Goal: Find specific page/section: Find specific page/section

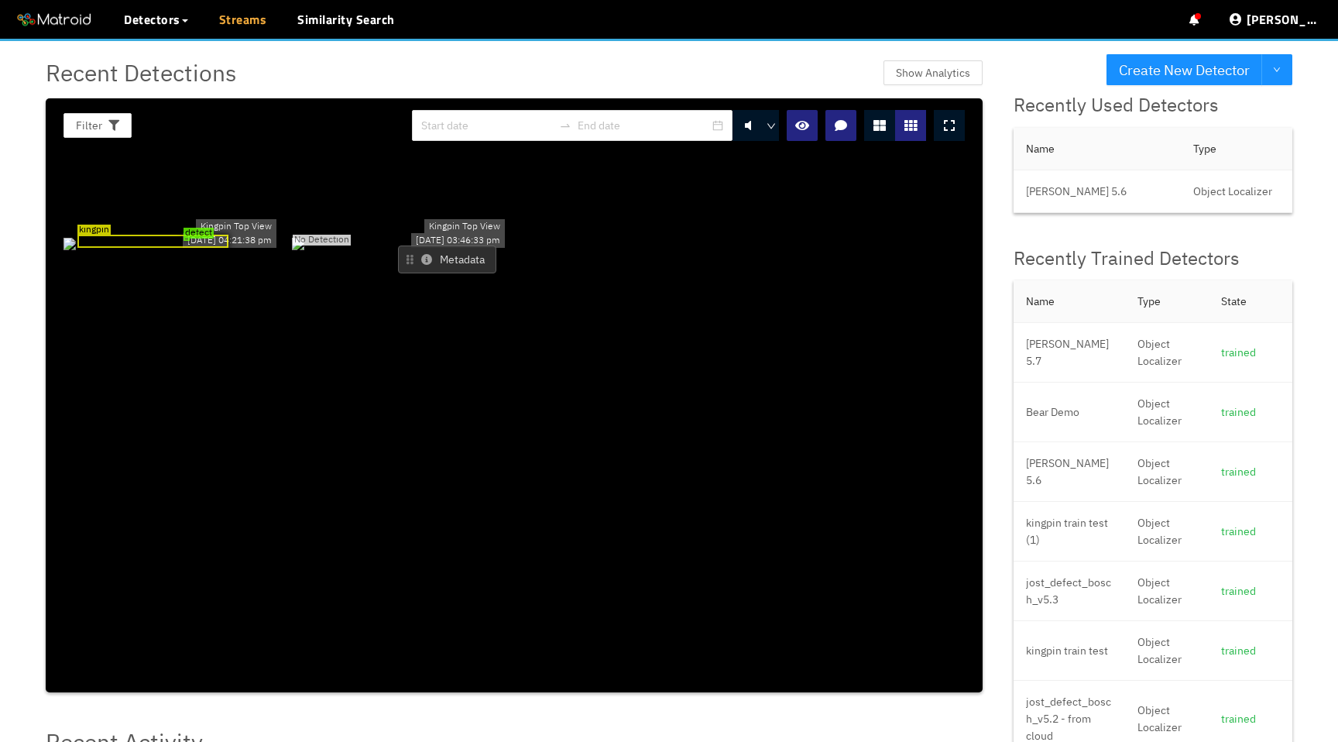
click at [243, 22] on link "Streams" at bounding box center [243, 19] width 48 height 19
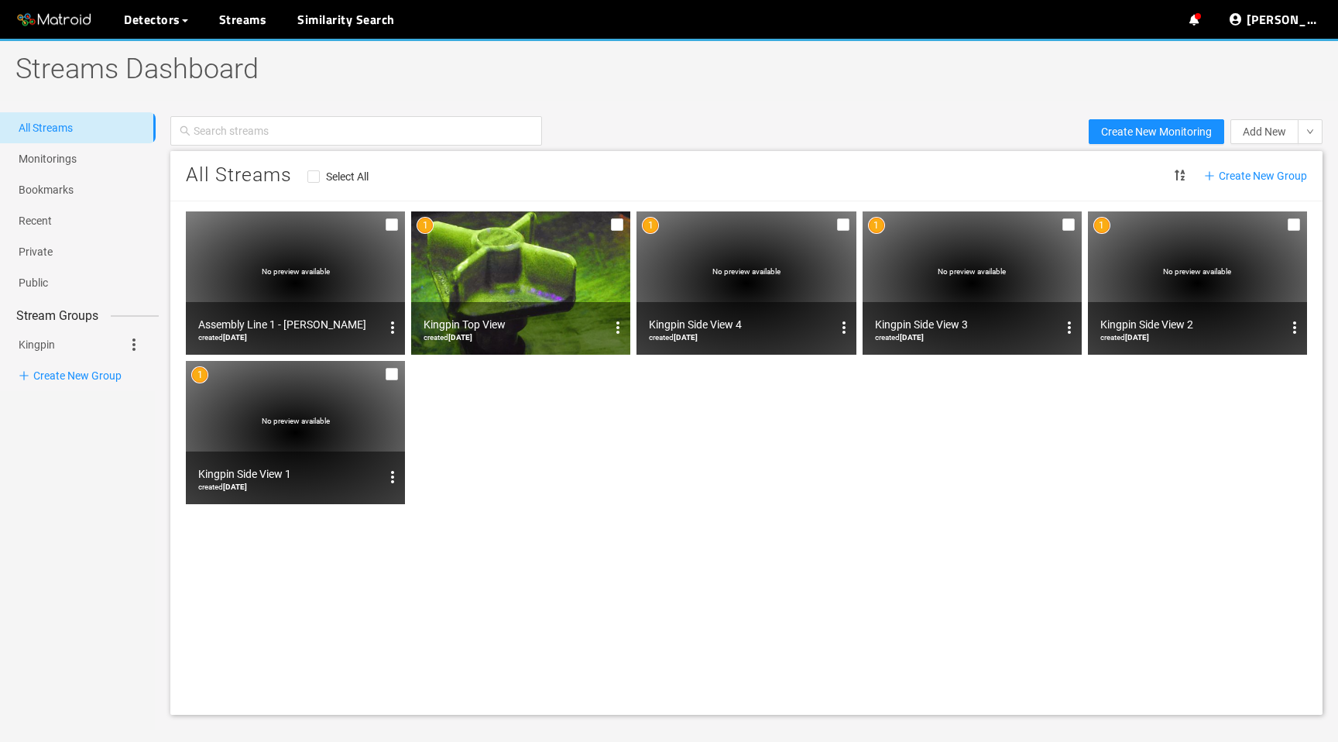
click at [558, 249] on img at bounding box center [520, 282] width 219 height 143
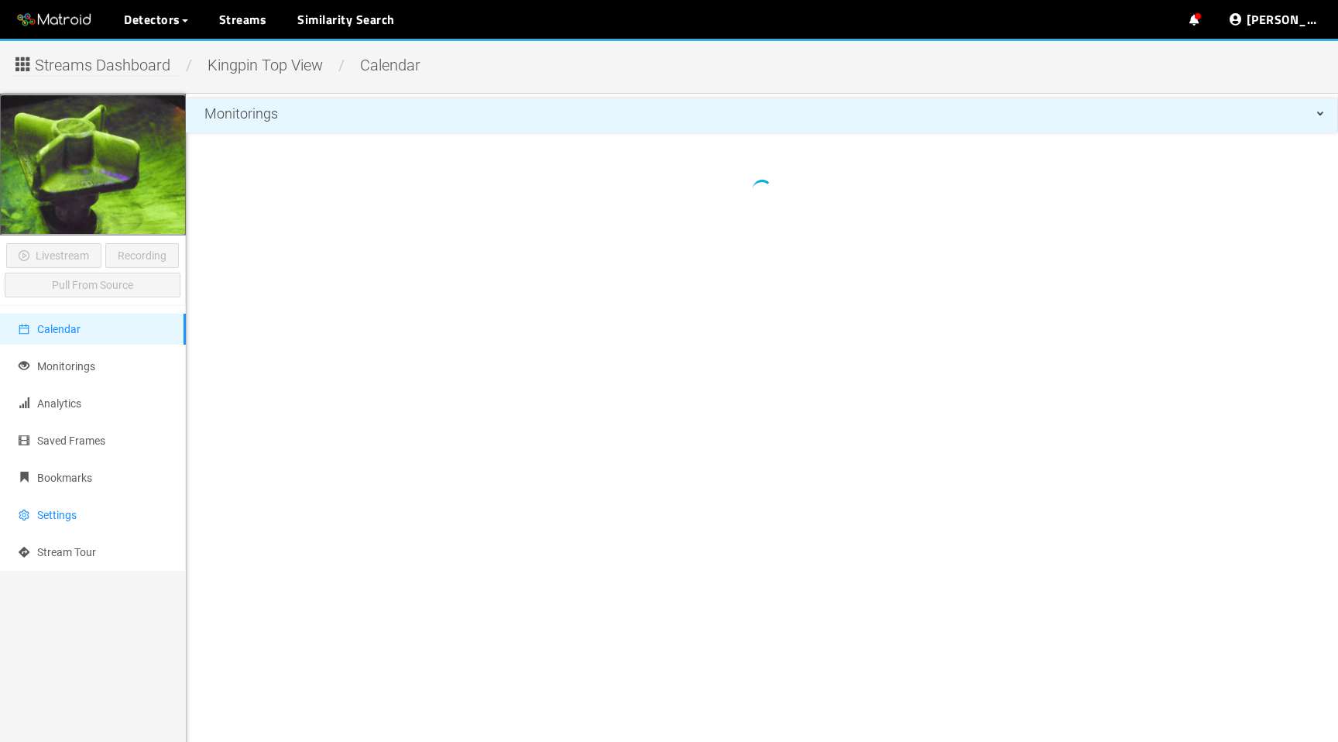
click at [56, 514] on span "Settings" at bounding box center [56, 515] width 39 height 12
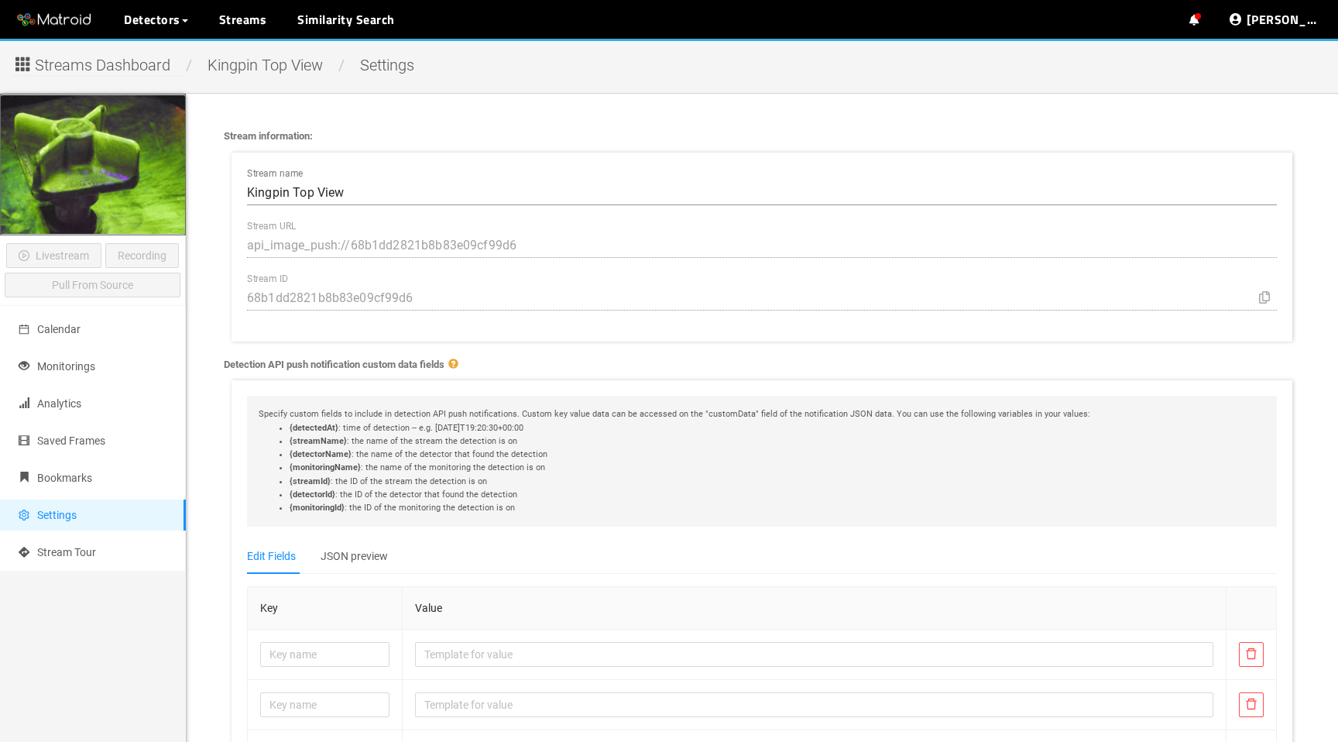
click at [128, 74] on span "Streams Dashboard" at bounding box center [102, 65] width 135 height 24
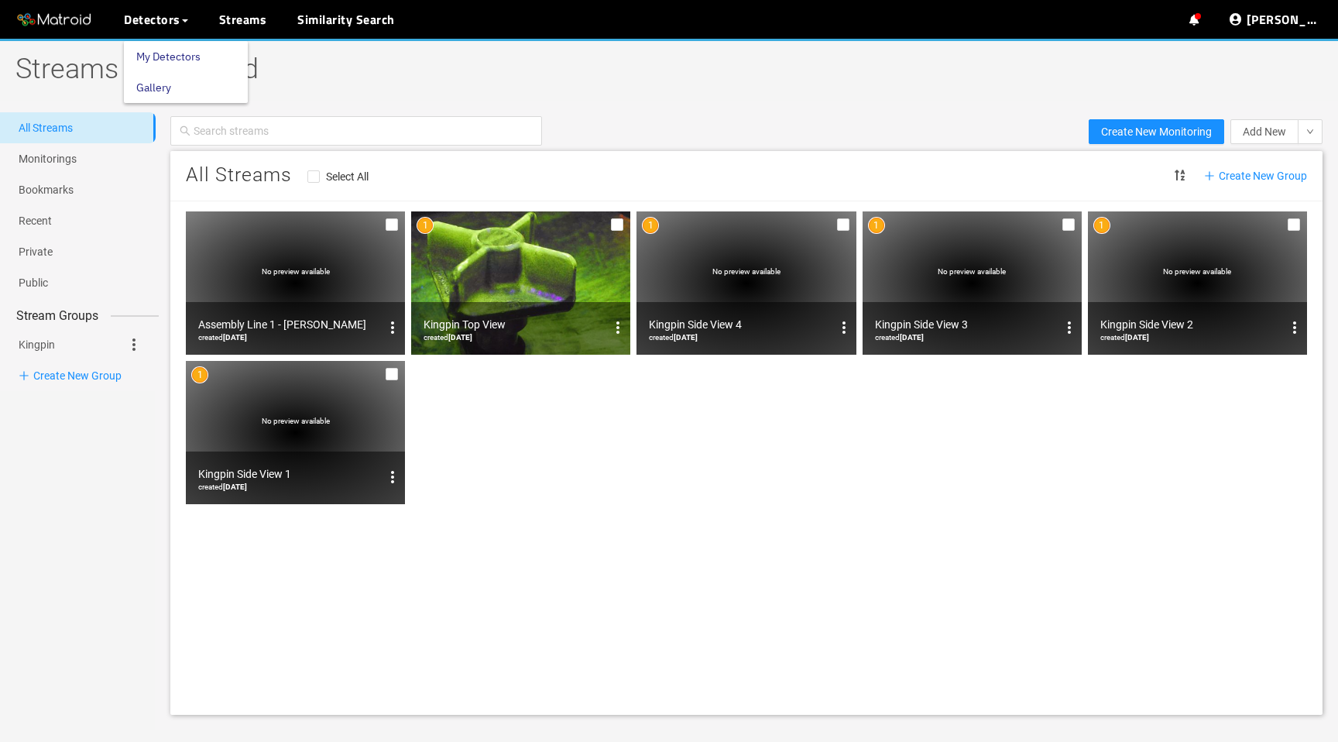
click at [162, 55] on link "My Detectors" at bounding box center [168, 56] width 64 height 31
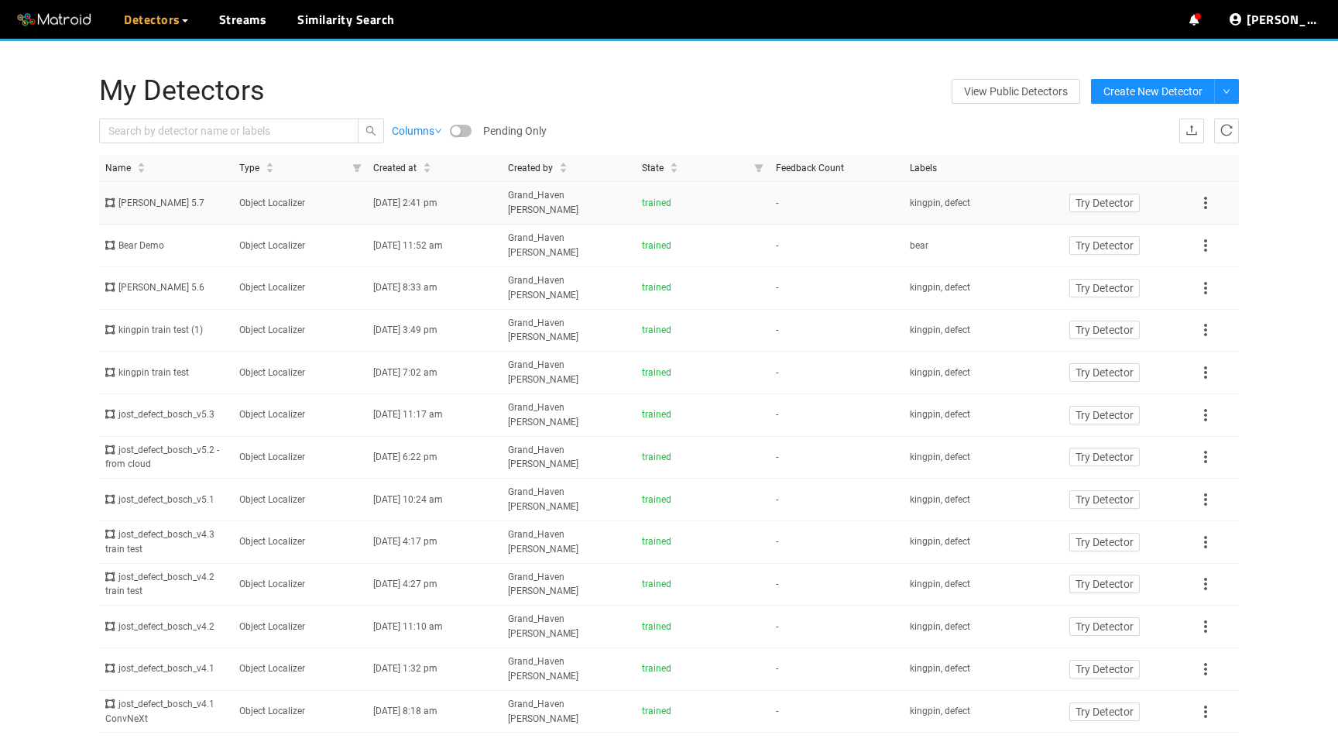
click at [327, 201] on td "Object Localizer" at bounding box center [300, 203] width 134 height 43
click at [286, 267] on td "Object Localizer" at bounding box center [300, 288] width 134 height 43
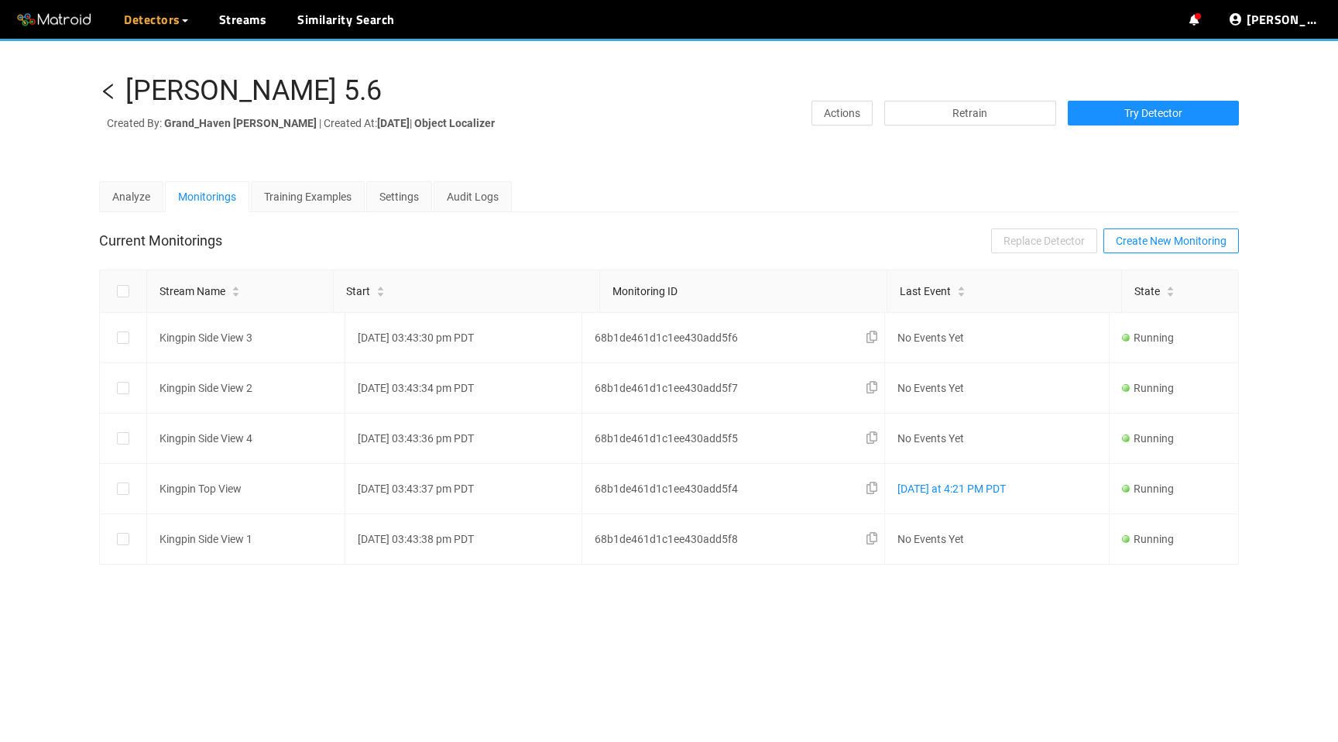
click at [111, 97] on icon "left" at bounding box center [108, 91] width 10 height 15
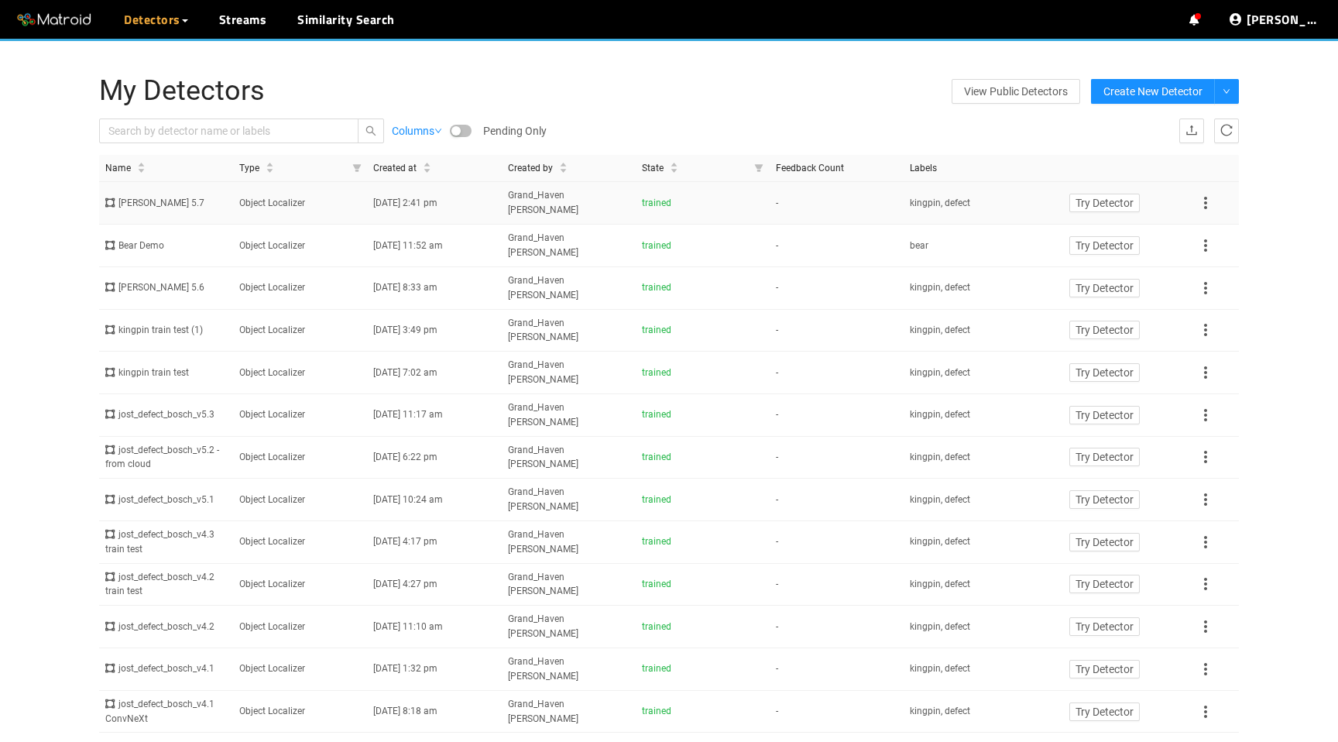
click at [172, 207] on td "[PERSON_NAME] 5.7" at bounding box center [166, 203] width 134 height 43
click at [252, 20] on link "Streams" at bounding box center [243, 19] width 48 height 19
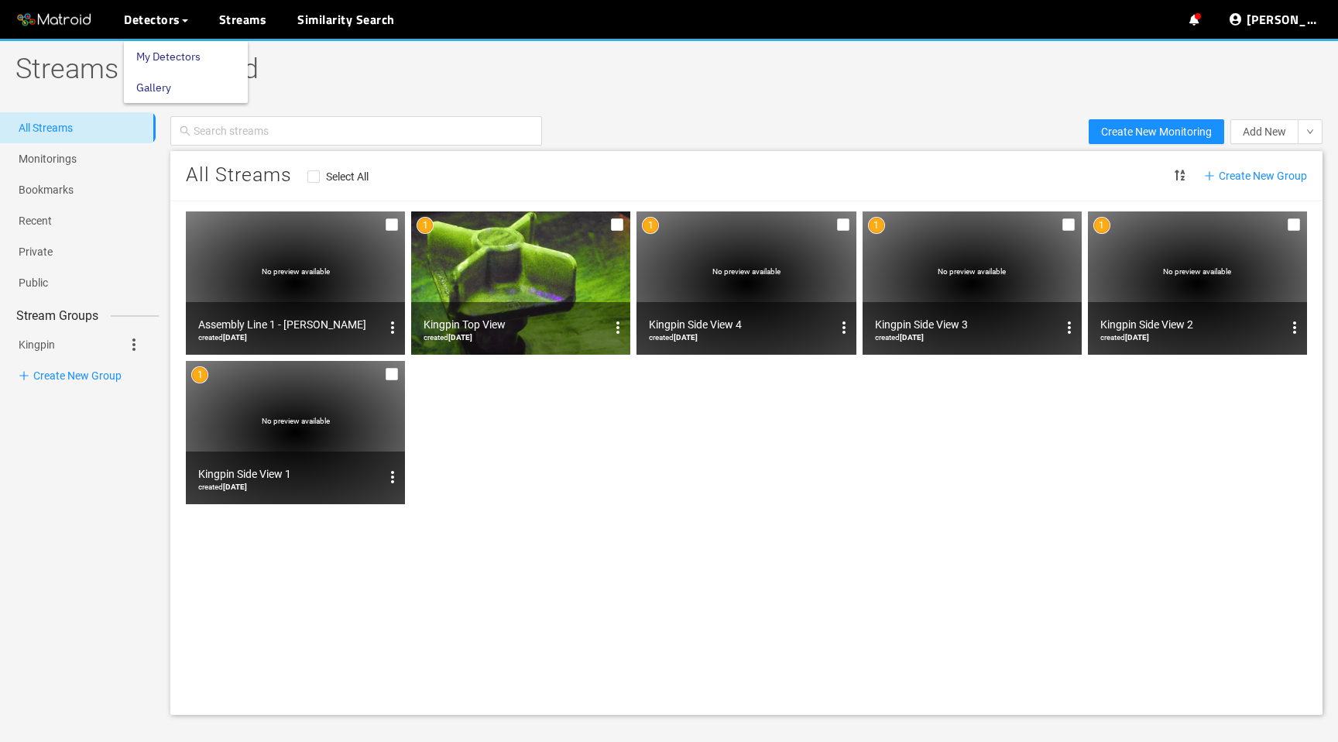
click at [168, 55] on link "My Detectors" at bounding box center [168, 56] width 64 height 31
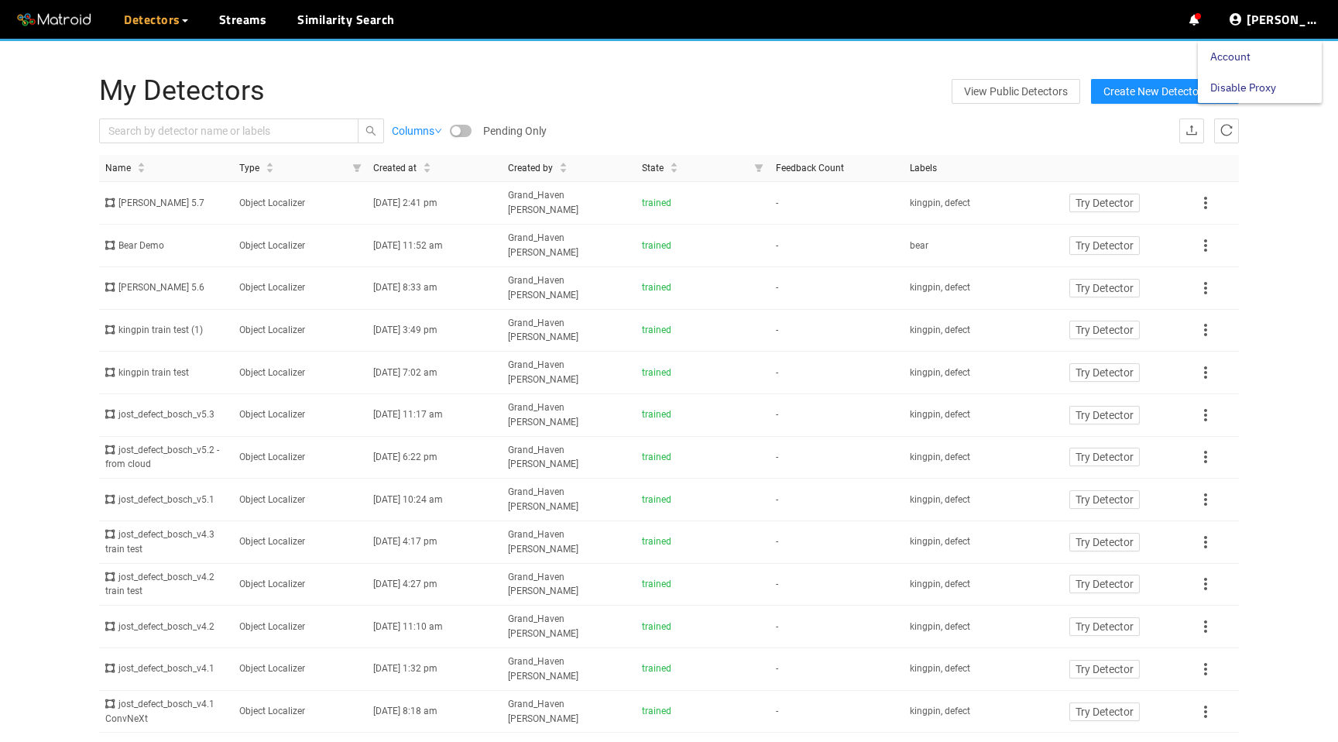
click at [1246, 82] on link "Disable Proxy" at bounding box center [1243, 87] width 66 height 31
